Goal: Book appointment/travel/reservation

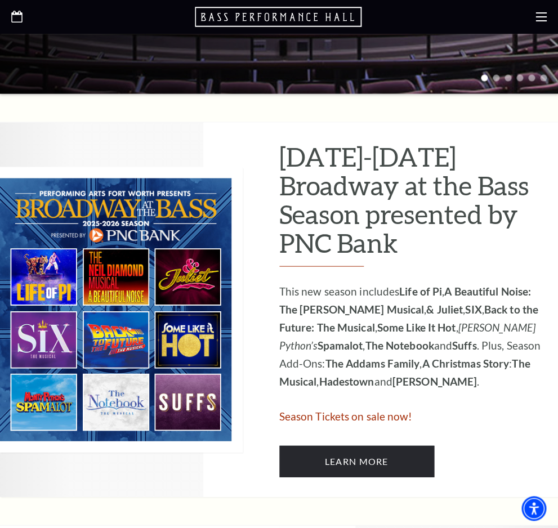
scroll to position [454, 0]
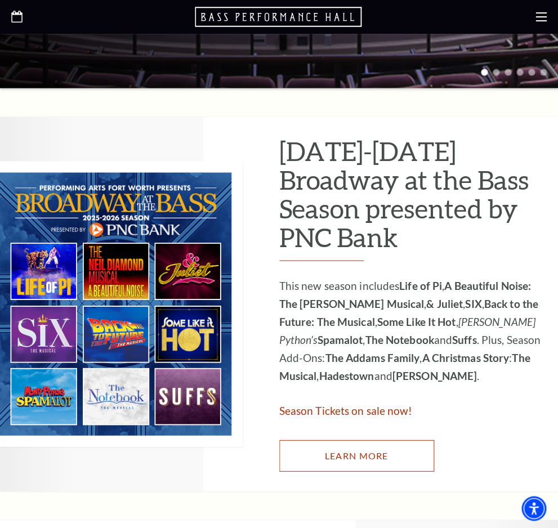
click at [383, 445] on link "Learn More" at bounding box center [356, 456] width 155 height 32
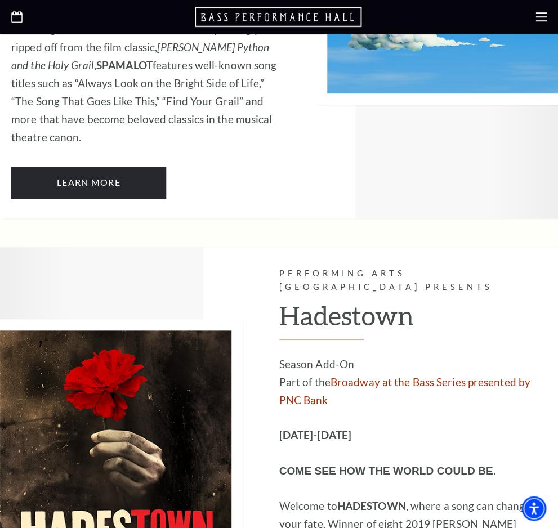
scroll to position [5672, 0]
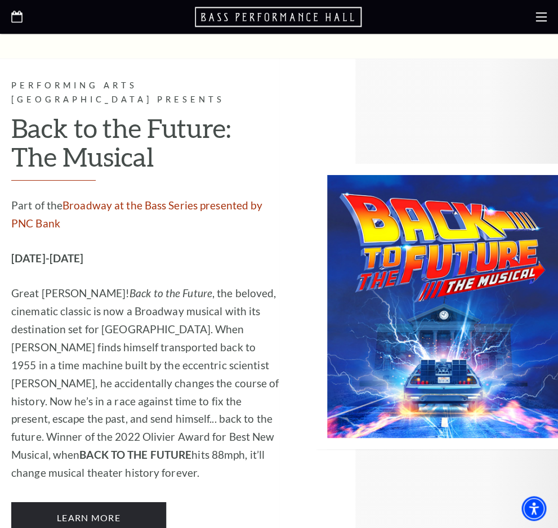
scroll to position [4163, 0]
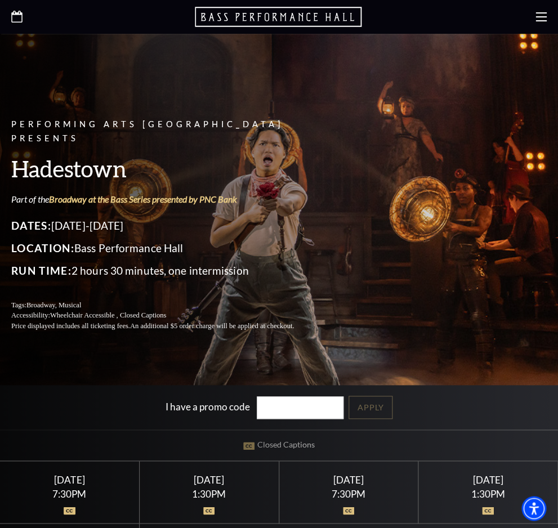
scroll to position [64, 0]
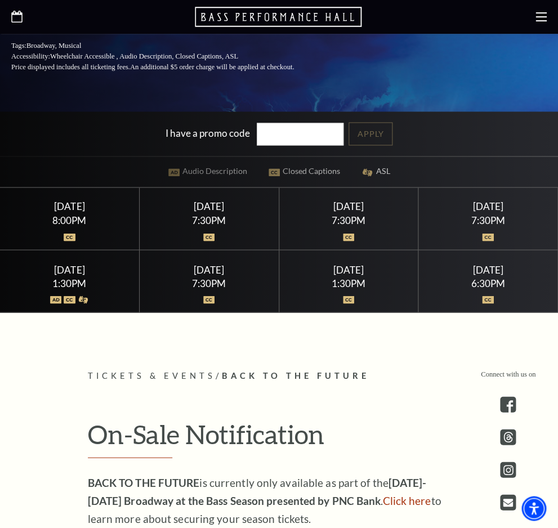
scroll to position [360, 0]
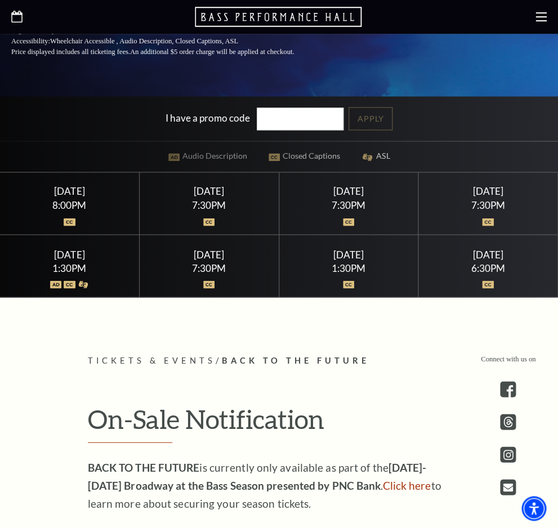
click at [353, 212] on div at bounding box center [348, 214] width 112 height 11
click at [353, 222] on img at bounding box center [349, 222] width 12 height 8
click at [352, 201] on div "7:30PM" at bounding box center [348, 205] width 112 height 10
click at [335, 191] on div "Thursday March 26" at bounding box center [348, 191] width 112 height 12
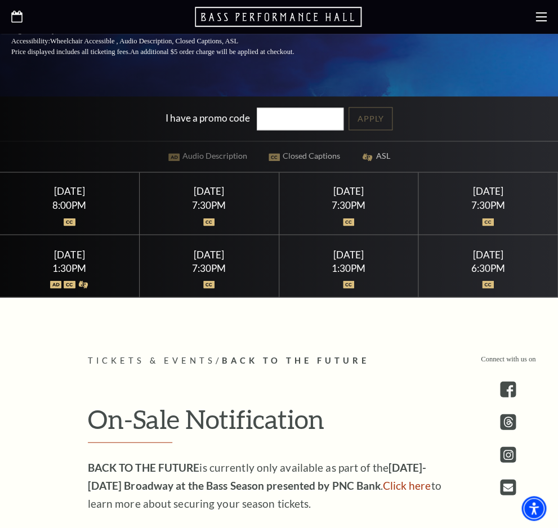
click at [336, 191] on div "Thursday March 26" at bounding box center [348, 191] width 112 height 12
click at [321, 197] on div "Thursday March 26" at bounding box center [348, 191] width 112 height 12
drag, startPoint x: 333, startPoint y: 191, endPoint x: 320, endPoint y: 198, distance: 14.6
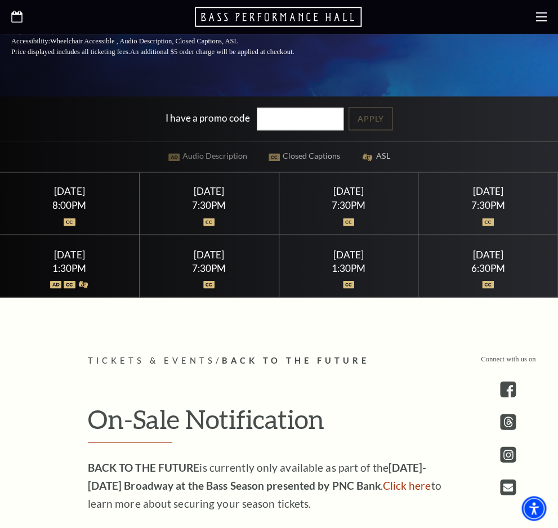
click at [320, 197] on div "Thursday March 26" at bounding box center [348, 191] width 112 height 12
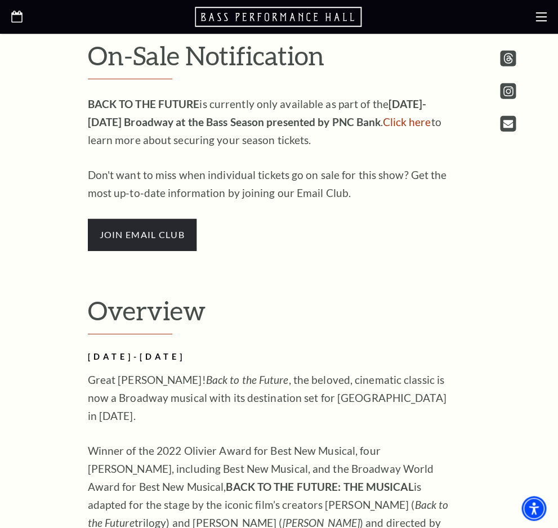
scroll to position [711, 0]
